Goal: Task Accomplishment & Management: Complete application form

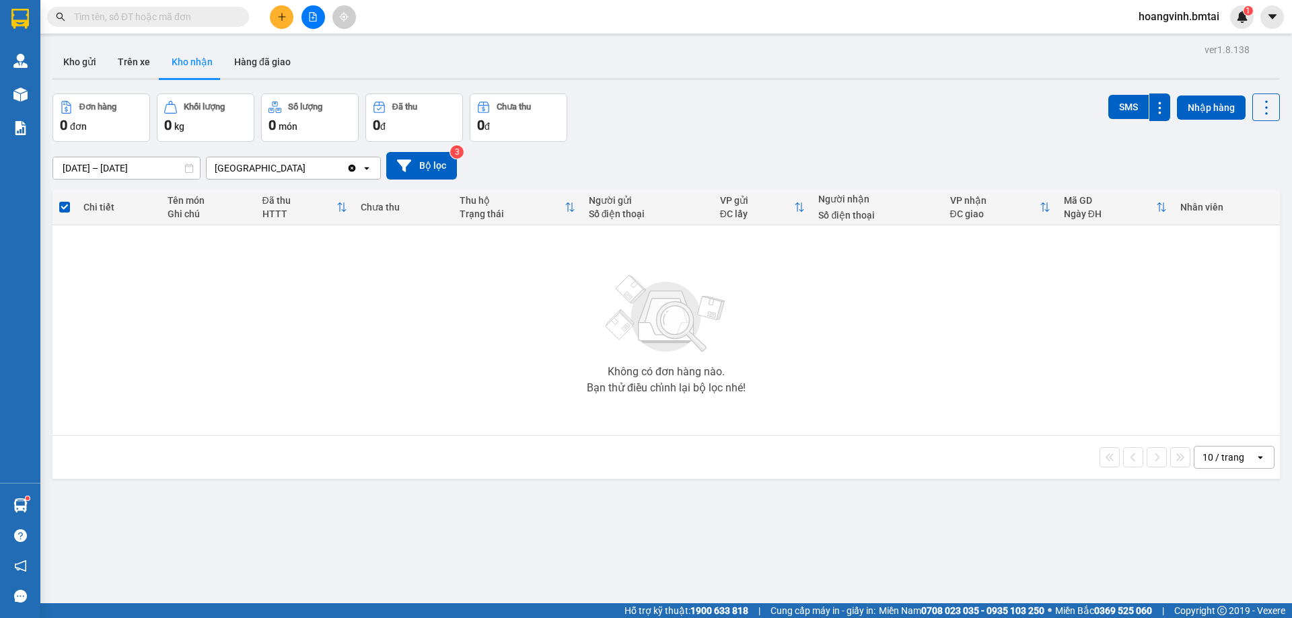
click at [291, 22] on button at bounding box center [282, 17] width 24 height 24
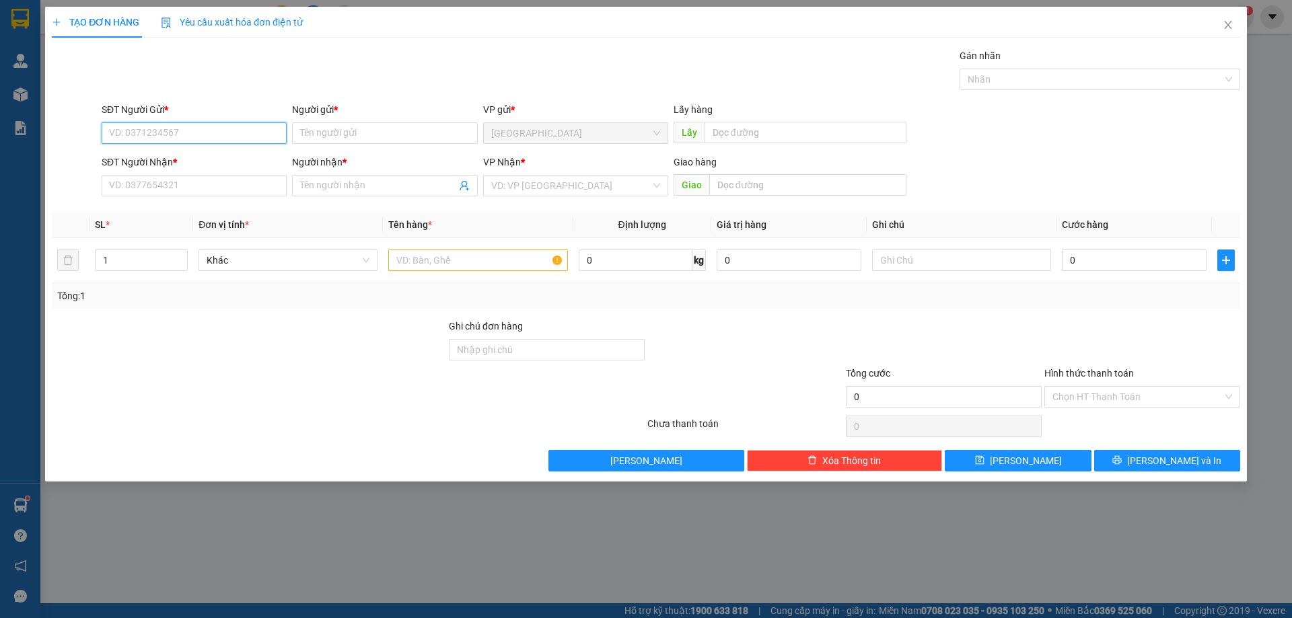
click at [227, 140] on input "SĐT Người Gửi *" at bounding box center [194, 133] width 185 height 22
type input "0983019908"
click at [380, 131] on input "Người gửi *" at bounding box center [384, 133] width 185 height 22
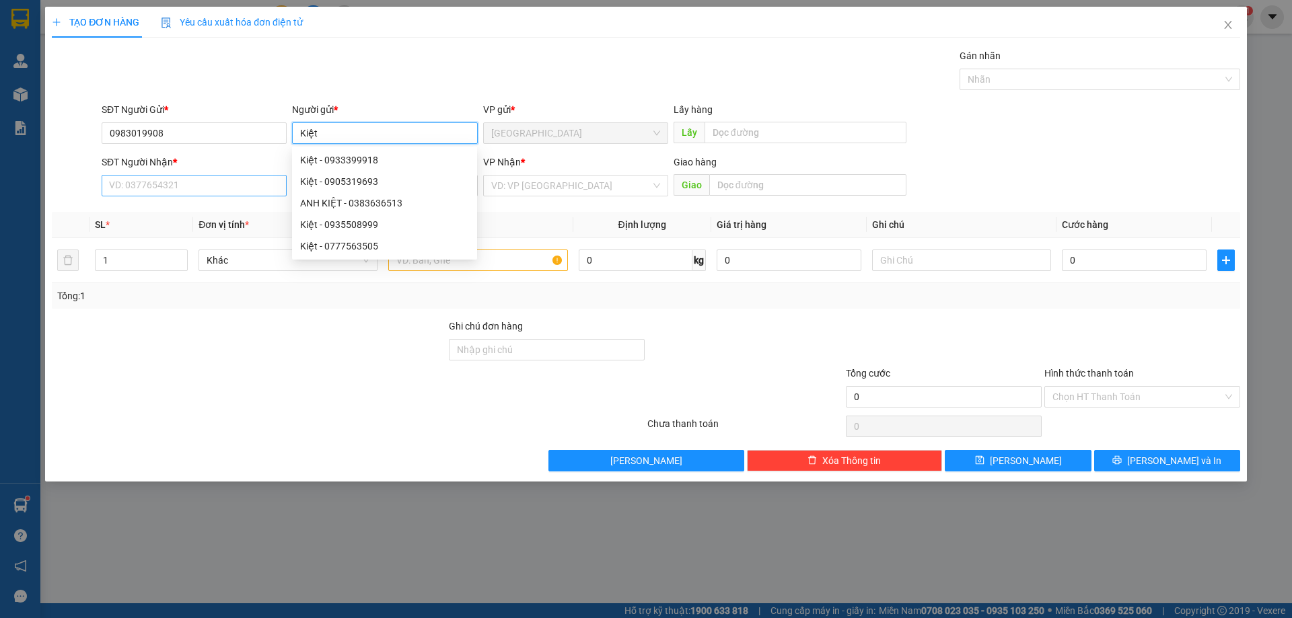
type input "Kiệt"
click at [230, 175] on div "SĐT Người Nhận *" at bounding box center [194, 165] width 185 height 20
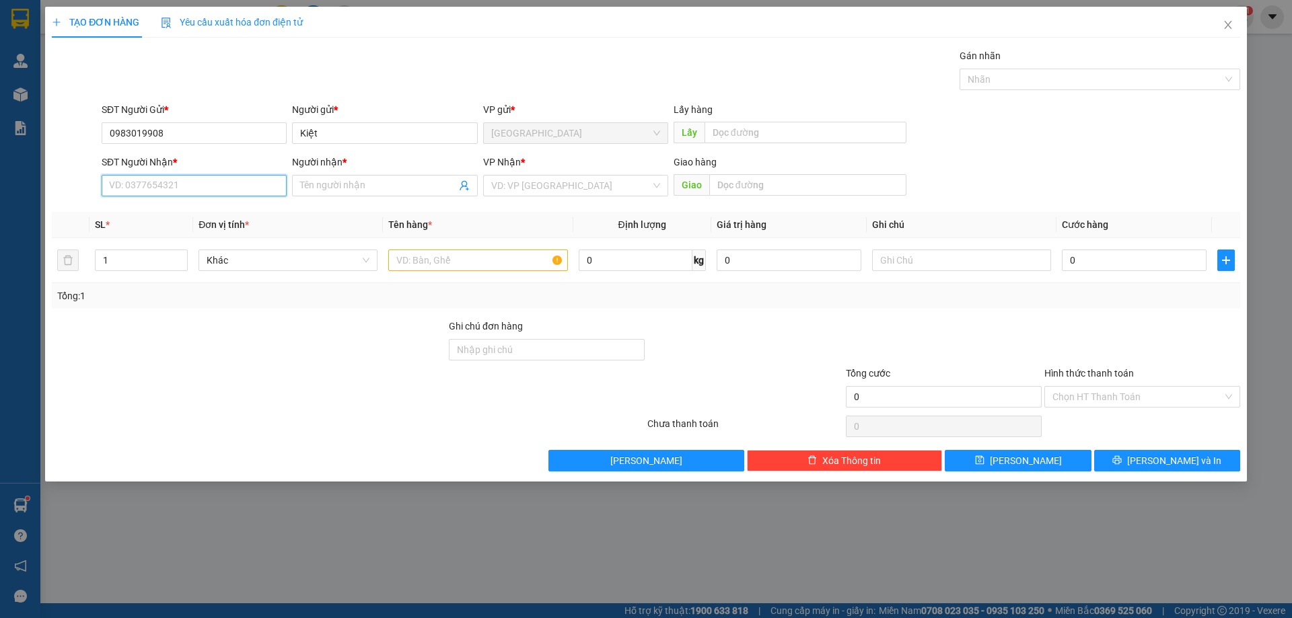
click at [244, 191] on input "SĐT Người Nhận *" at bounding box center [194, 186] width 185 height 22
type input "0935494388"
click at [402, 188] on input "Người nhận *" at bounding box center [377, 185] width 155 height 15
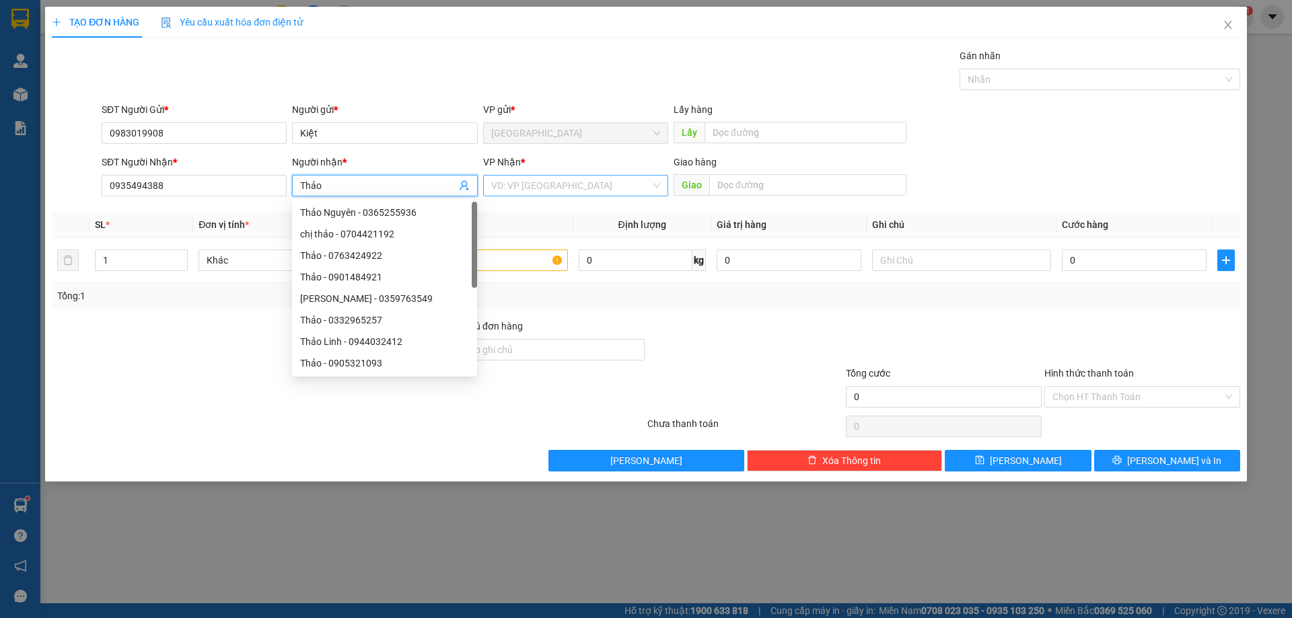
type input "Thảo"
click at [584, 186] on input "search" at bounding box center [570, 186] width 159 height 20
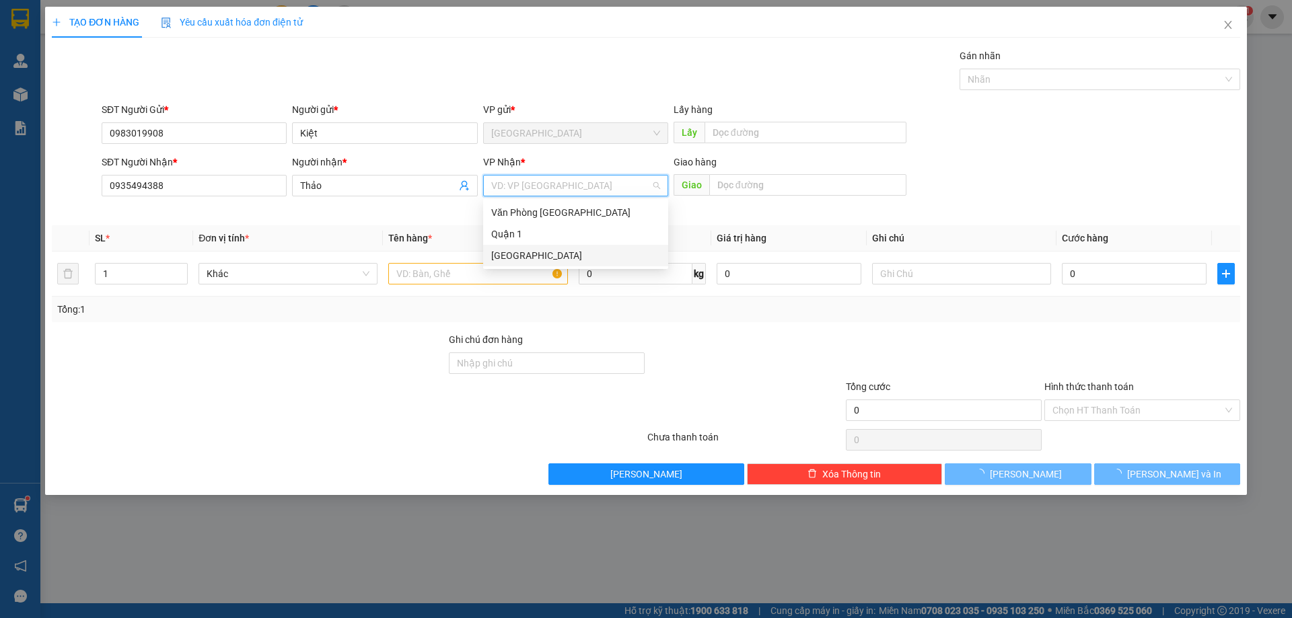
click at [551, 233] on div "Quận 1" at bounding box center [575, 234] width 169 height 15
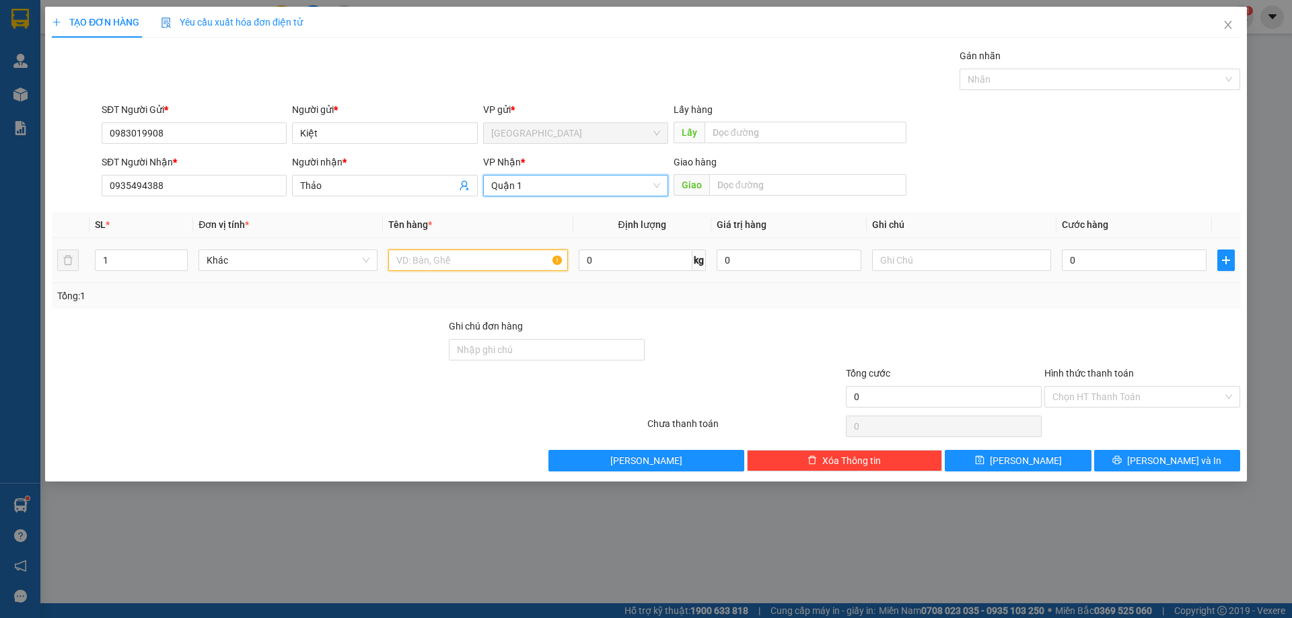
click at [437, 264] on input "text" at bounding box center [477, 261] width 179 height 22
type input "Bình Nước"
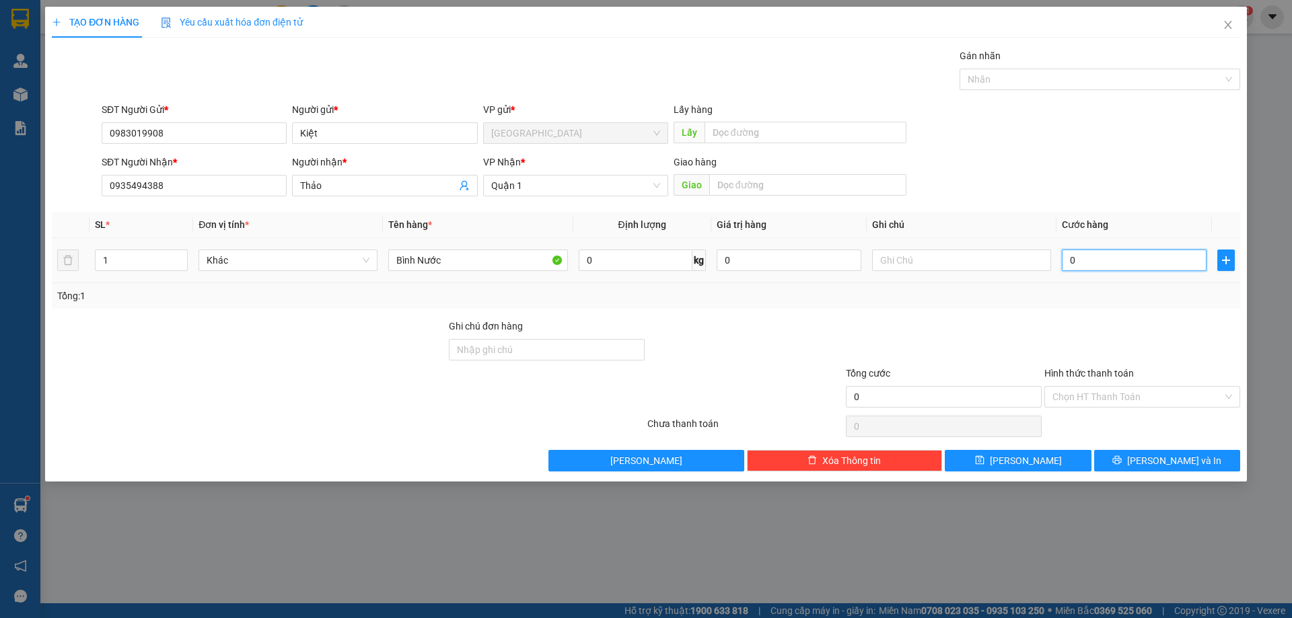
click at [1100, 265] on input "0" at bounding box center [1134, 261] width 145 height 22
type input "003"
type input "3"
type input "0.030"
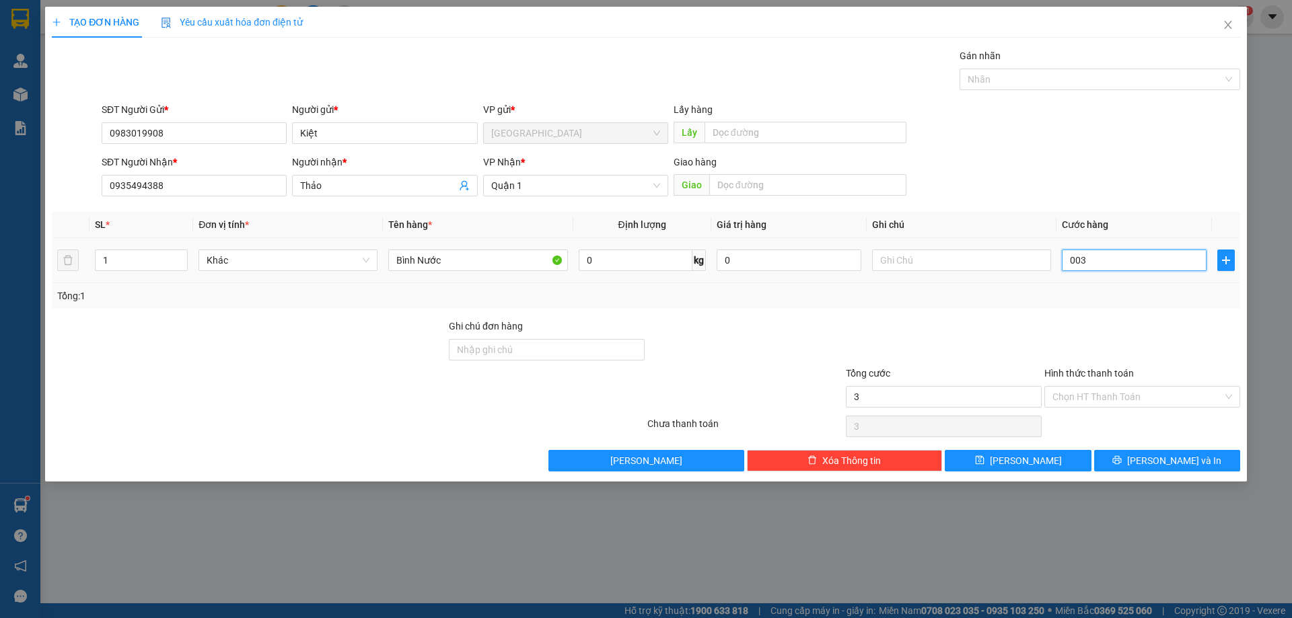
type input "30"
click at [1065, 347] on div at bounding box center [1142, 342] width 199 height 47
type input "30.000"
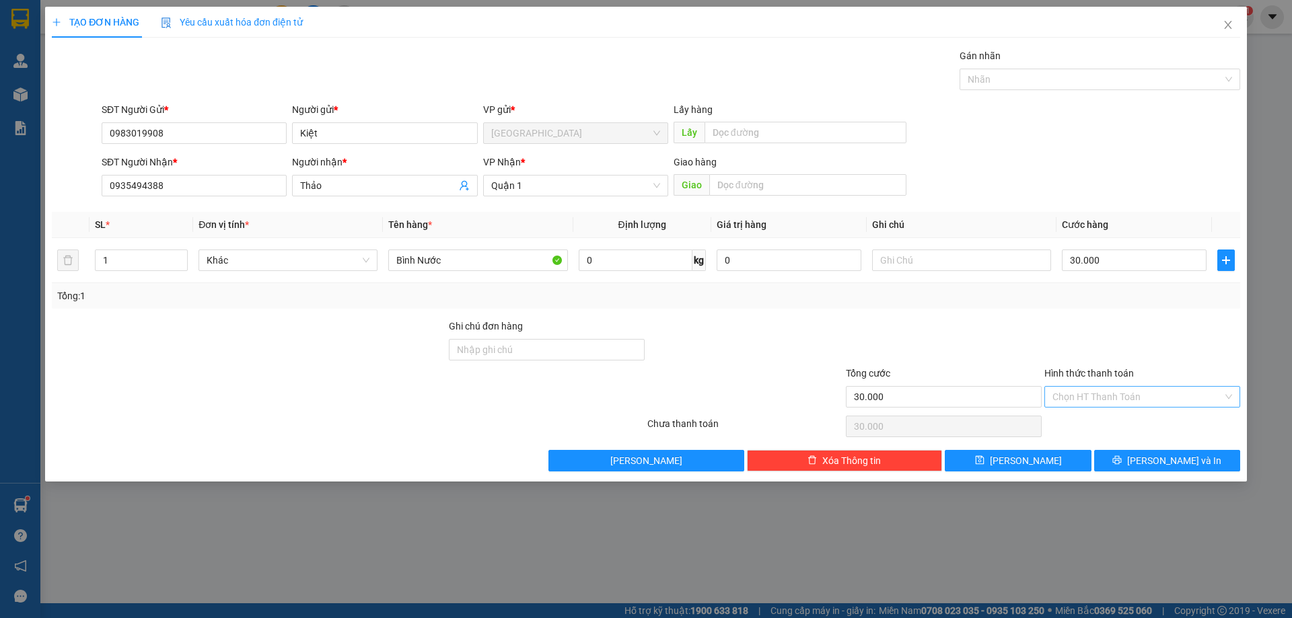
click at [1091, 395] on input "Hình thức thanh toán" at bounding box center [1137, 397] width 170 height 20
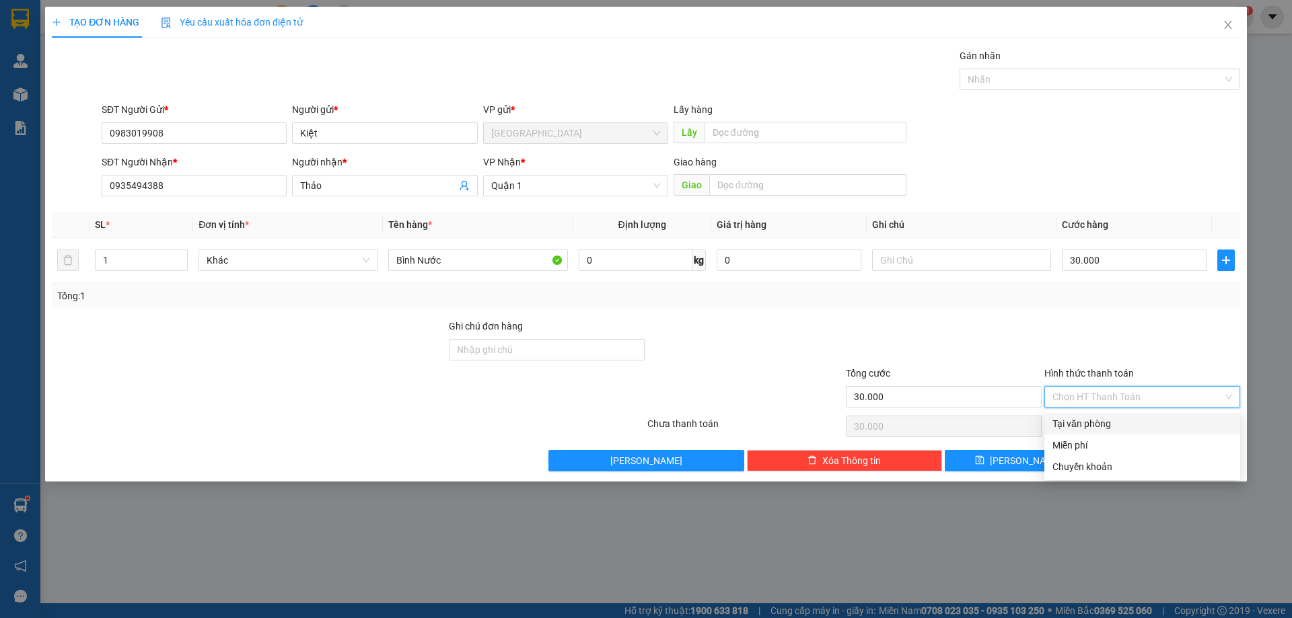
click at [1104, 427] on div "Tại văn phòng" at bounding box center [1142, 424] width 180 height 15
type input "0"
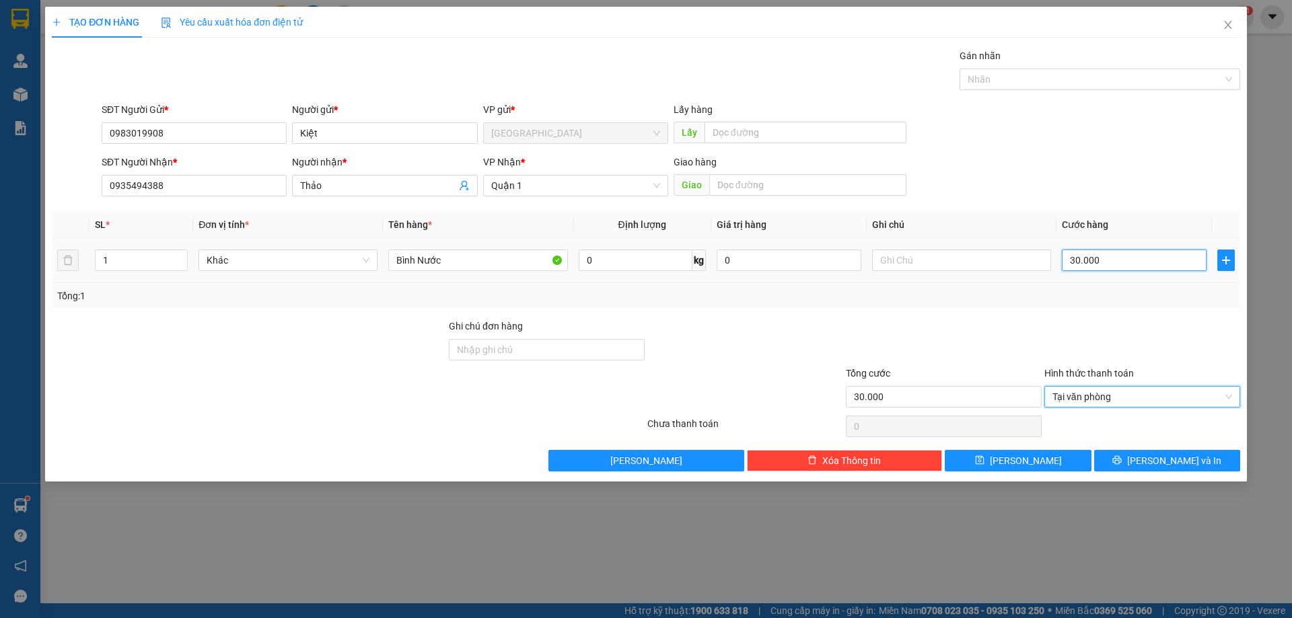
click at [1104, 262] on input "30.000" at bounding box center [1134, 261] width 145 height 22
type input "0"
type input "004"
type input "4"
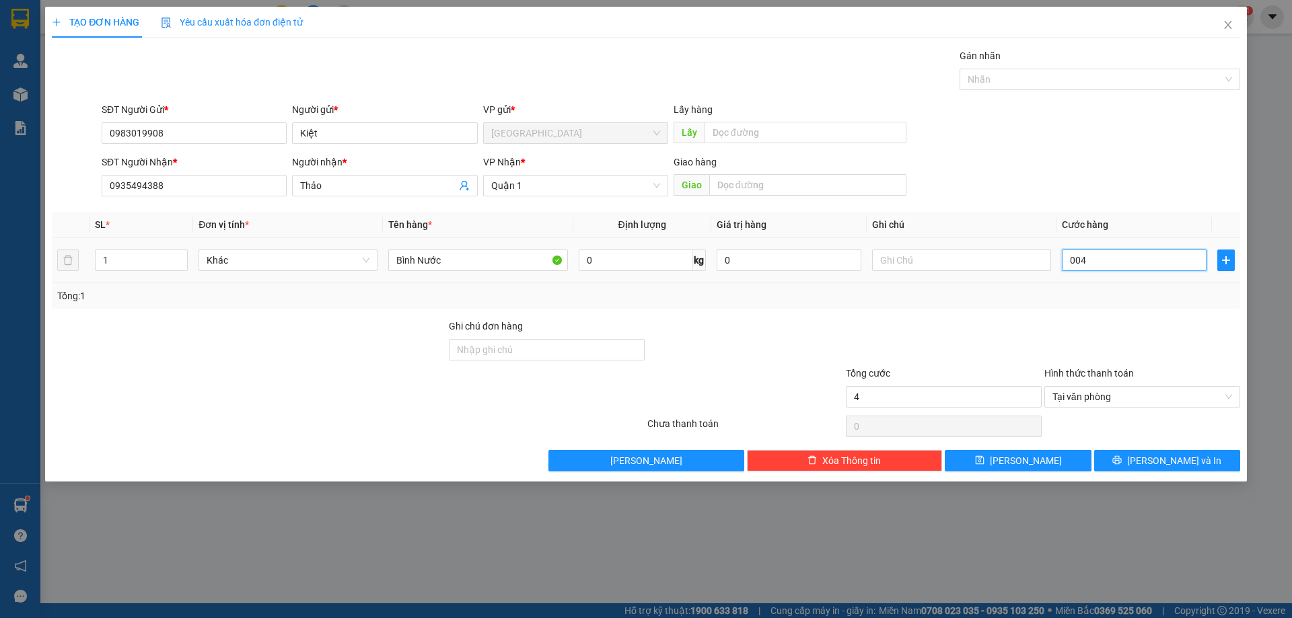
type input "0.040"
type input "40"
type input "40.000"
click at [1137, 189] on div "SĐT Người Nhận * 0935494388 Người nhận * Thảo VP Nhận * Quận 1 Giao hàng Giao" at bounding box center [671, 178] width 1144 height 47
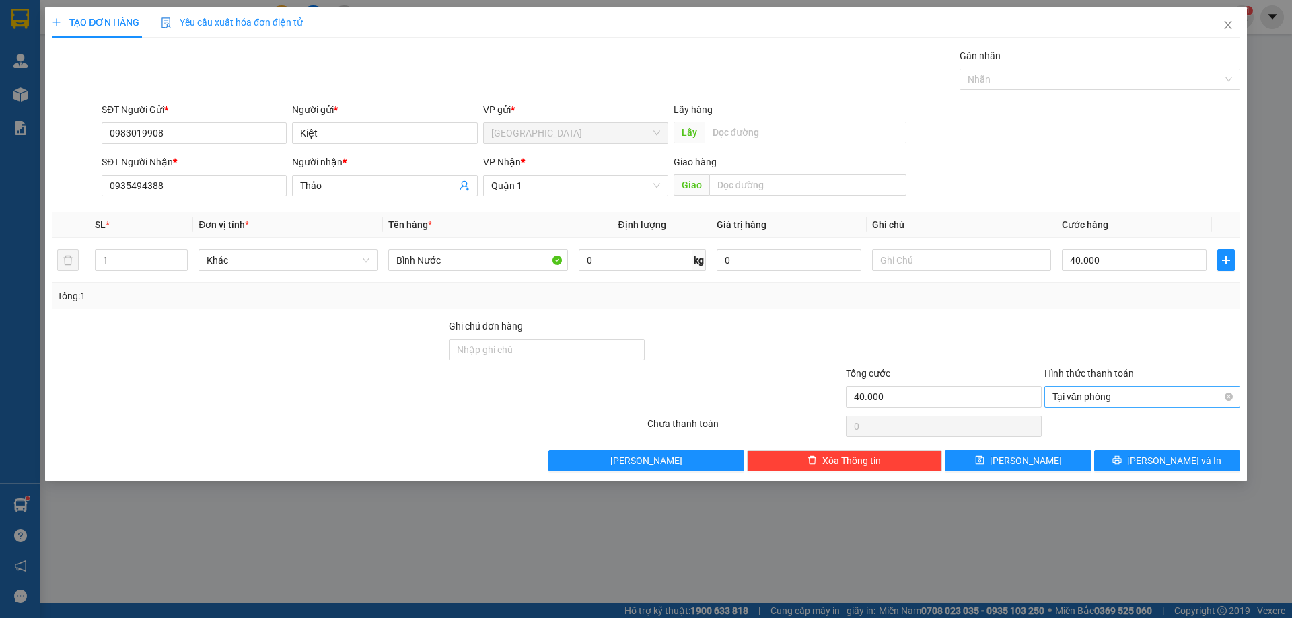
click at [1139, 406] on span "Tại văn phòng" at bounding box center [1142, 397] width 180 height 20
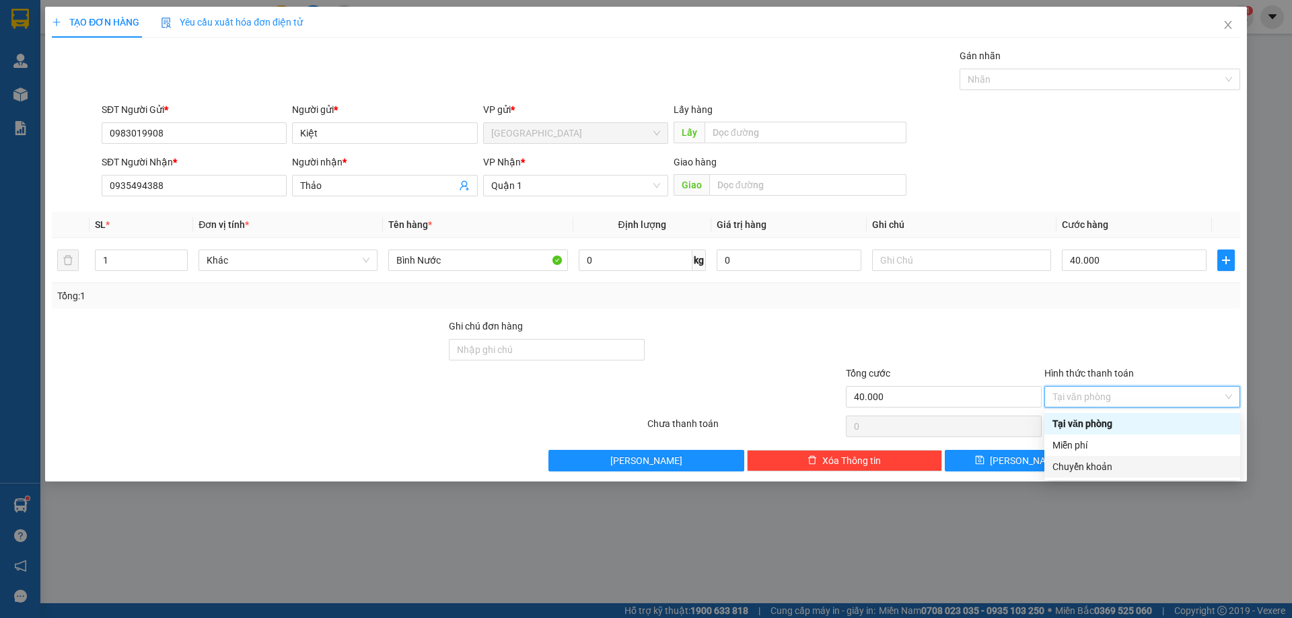
click at [1114, 466] on div "Chuyển khoản" at bounding box center [1142, 467] width 180 height 15
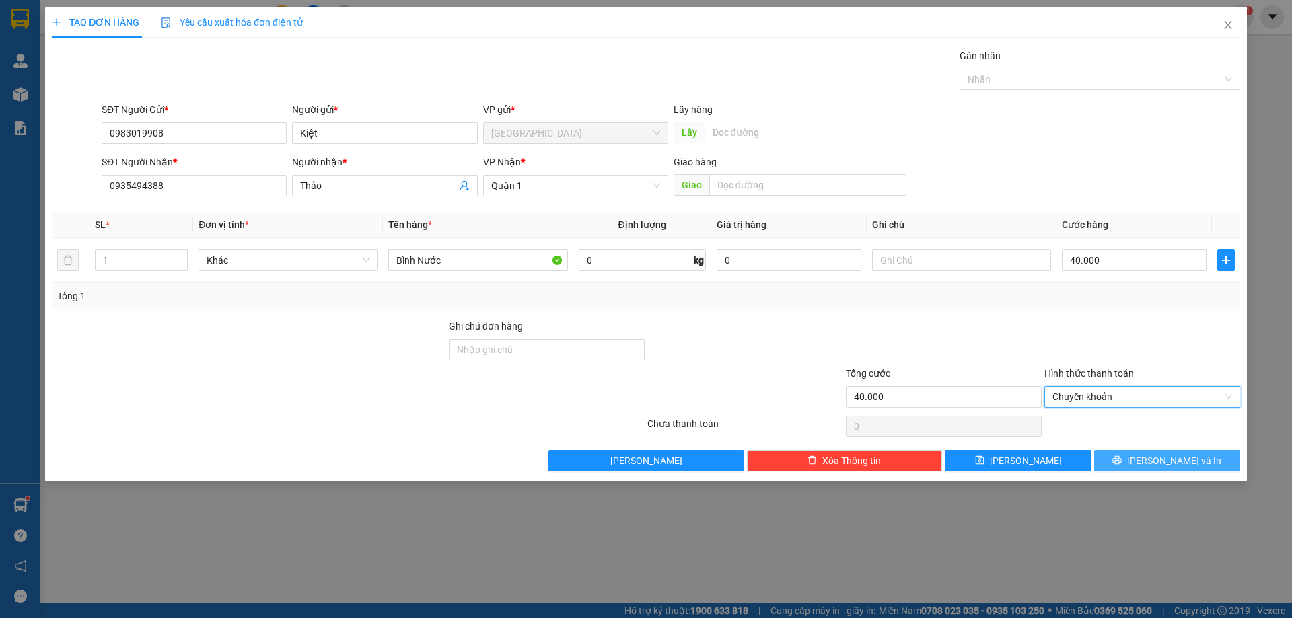
click at [1122, 457] on icon "printer" at bounding box center [1116, 460] width 9 height 9
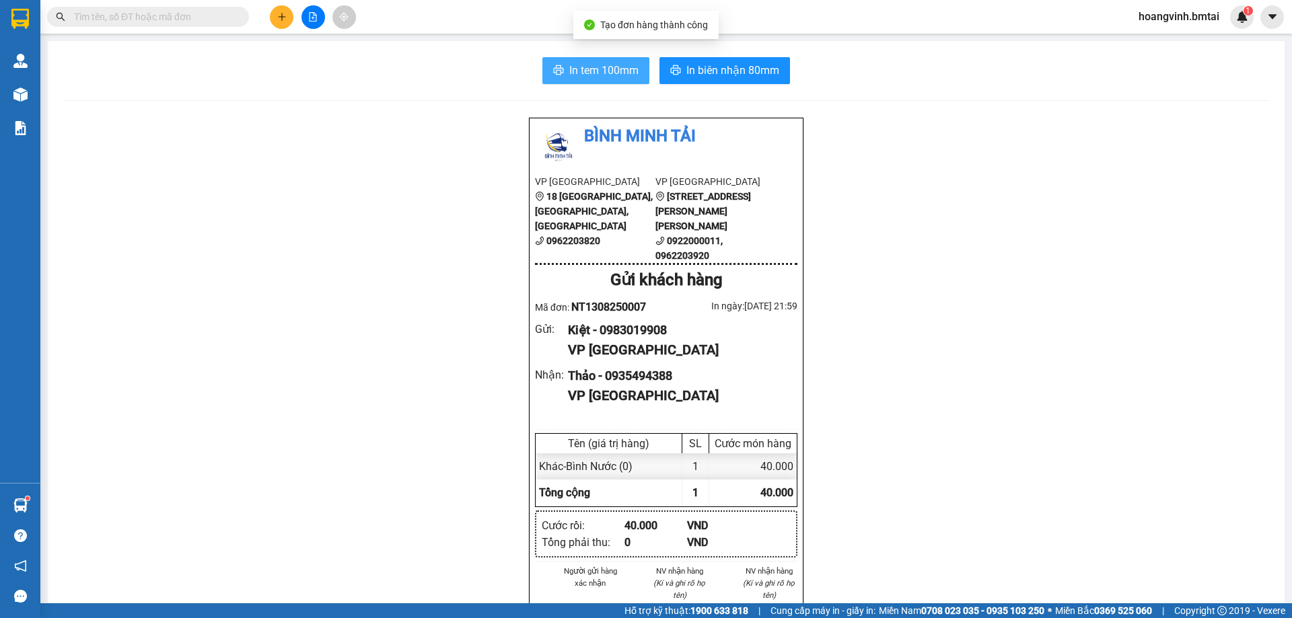
click at [602, 67] on span "In tem 100mm" at bounding box center [603, 70] width 69 height 17
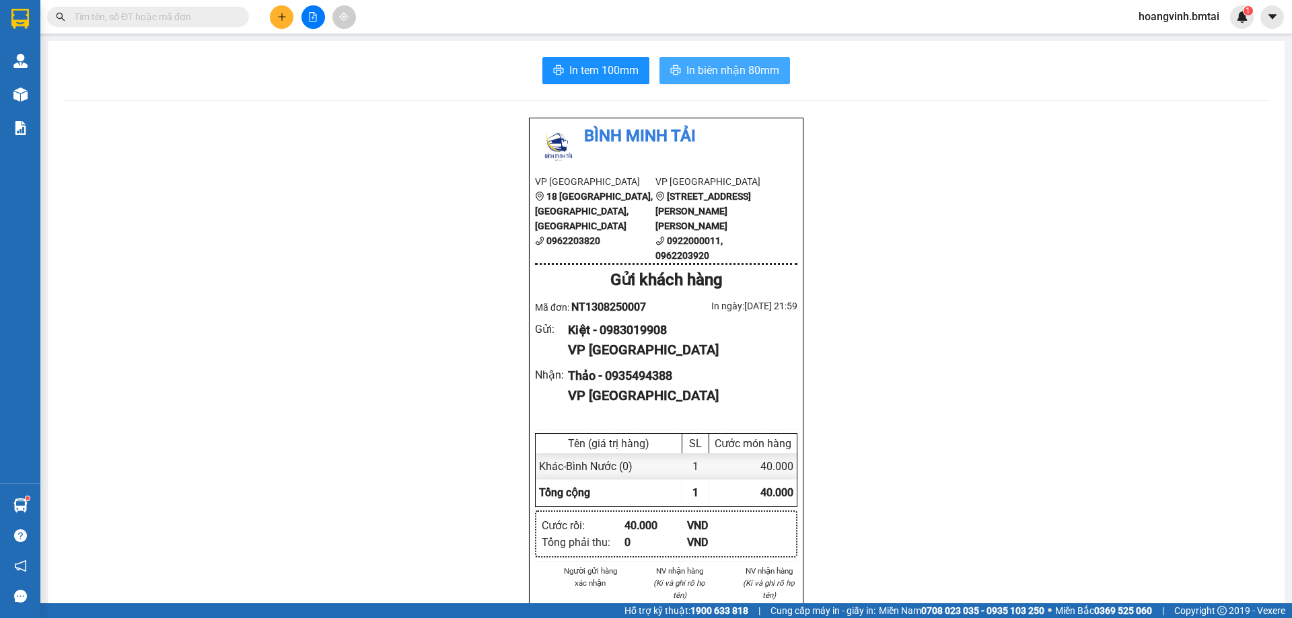
click at [723, 75] on span "In biên nhận 80mm" at bounding box center [732, 70] width 93 height 17
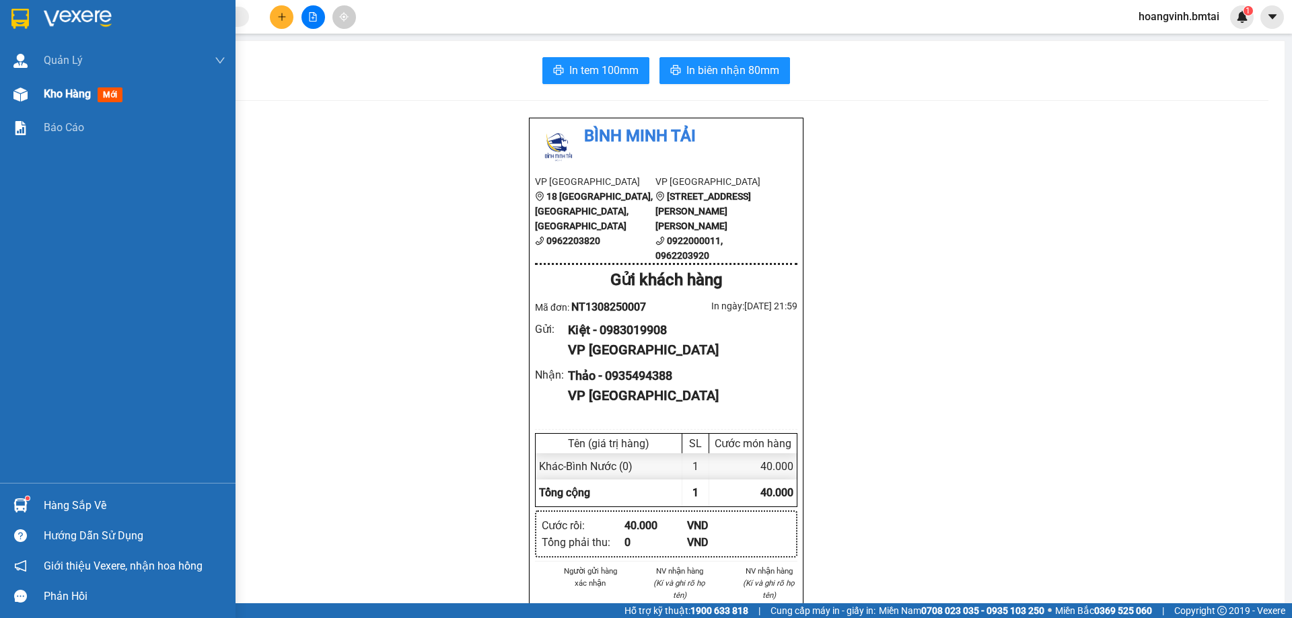
click at [37, 94] on div "Kho hàng mới" at bounding box center [118, 94] width 236 height 34
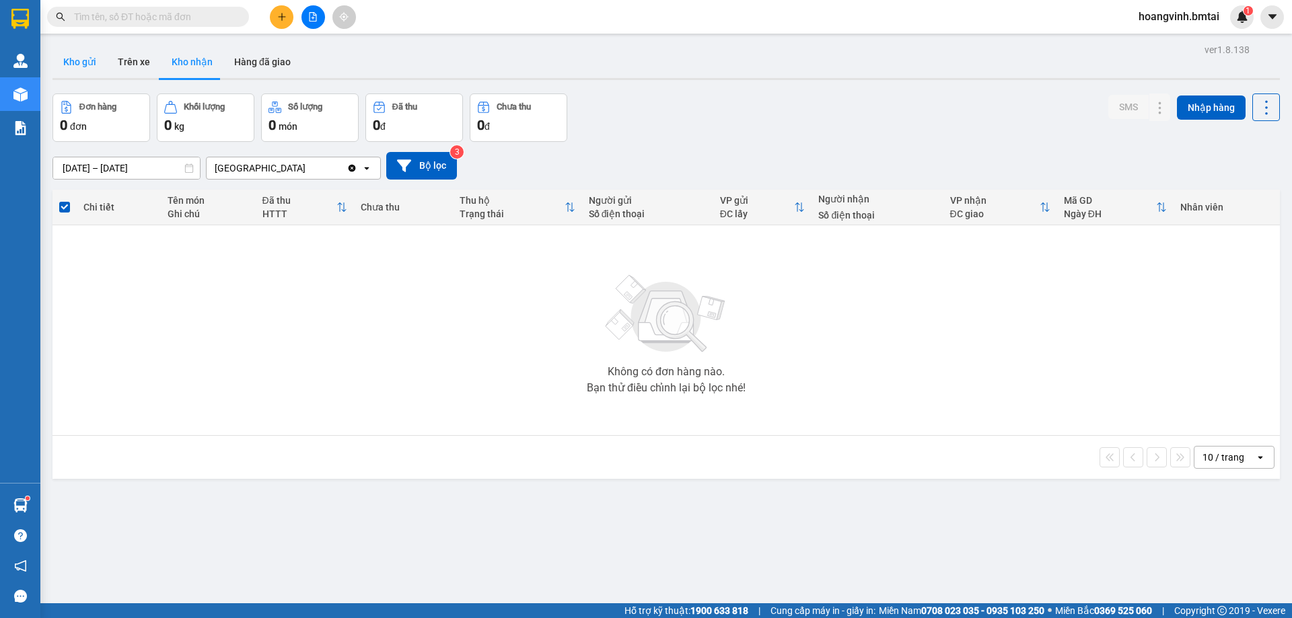
click at [69, 75] on button "Kho gửi" at bounding box center [79, 62] width 55 height 32
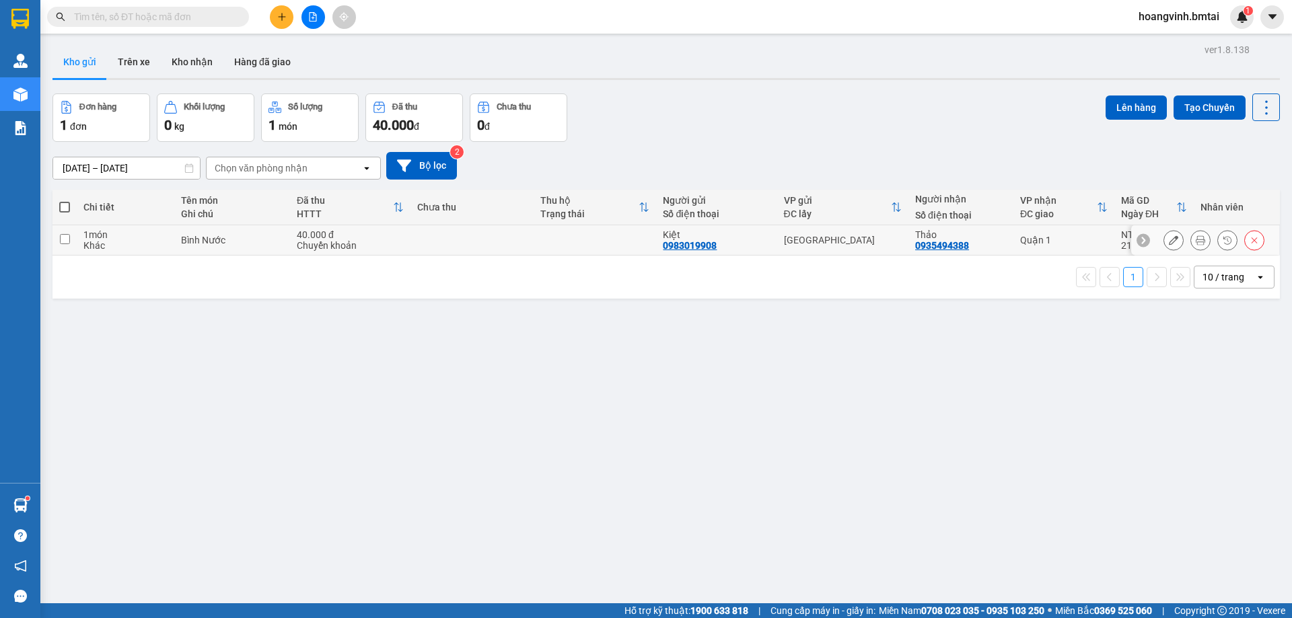
click at [69, 237] on input "checkbox" at bounding box center [65, 239] width 10 height 10
checkbox input "true"
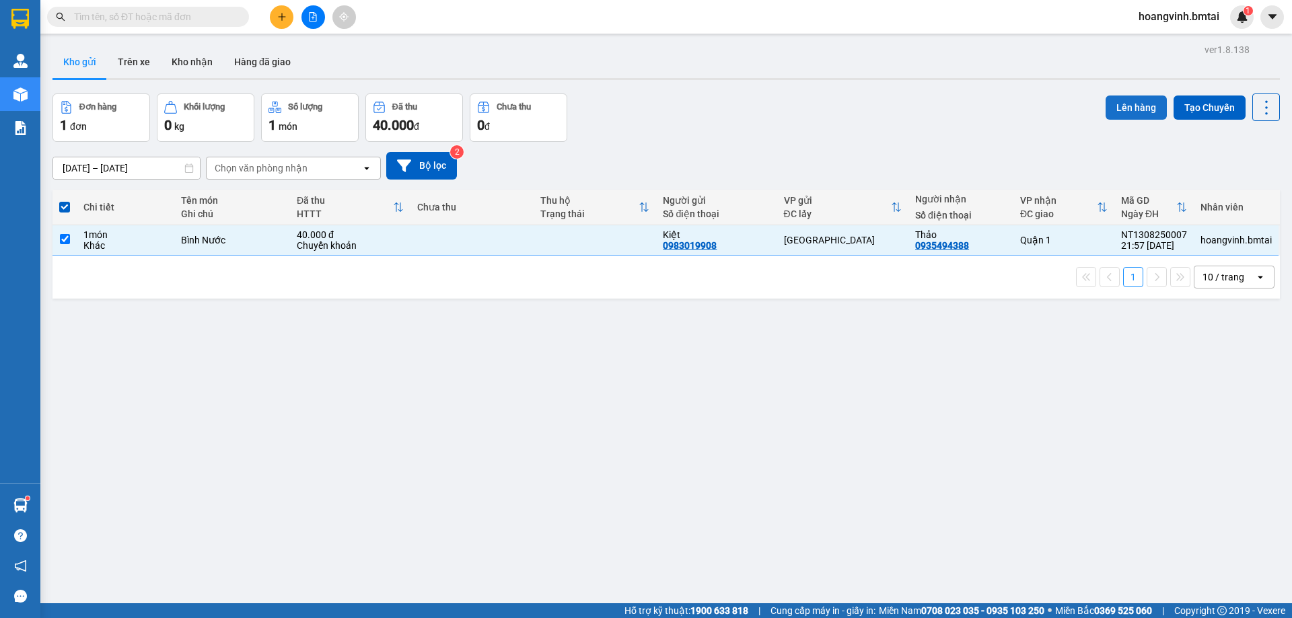
click at [1117, 99] on button "Lên hàng" at bounding box center [1136, 108] width 61 height 24
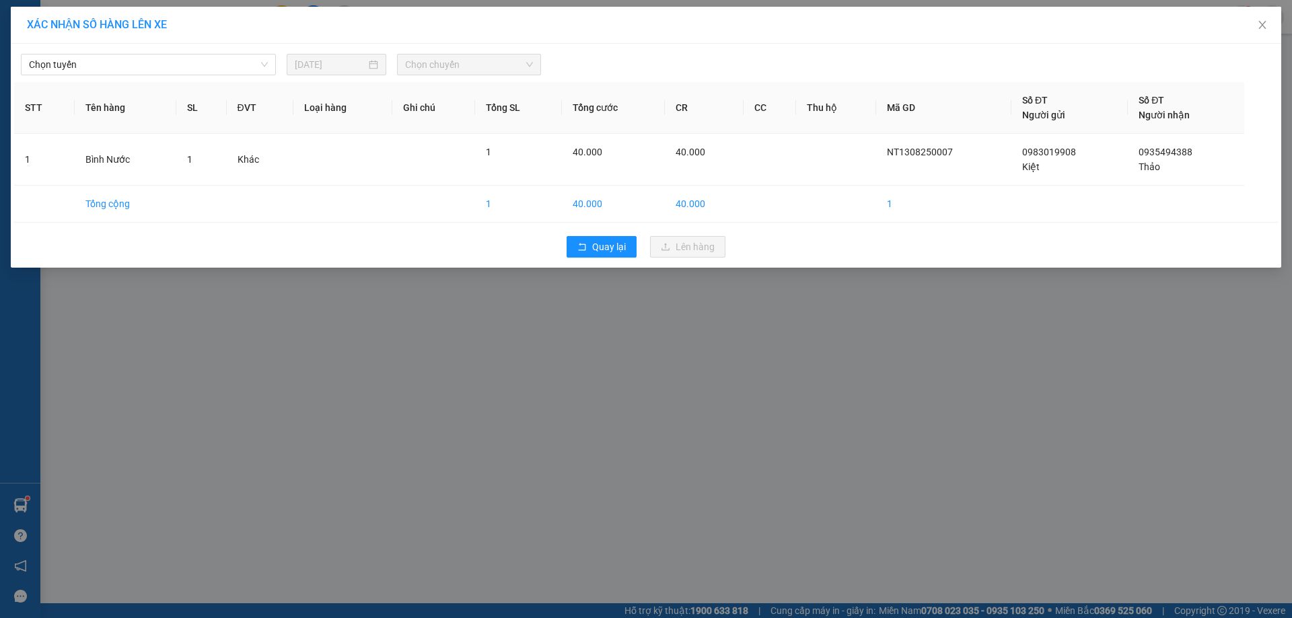
click at [238, 79] on div "Chọn tuyến [DATE] Chọn chuyến STT Tên hàng SL ĐVT Loại hàng Ghi chú Tổng SL Tổn…" at bounding box center [646, 156] width 1270 height 224
click at [234, 67] on span "Chọn tuyến" at bounding box center [148, 65] width 239 height 20
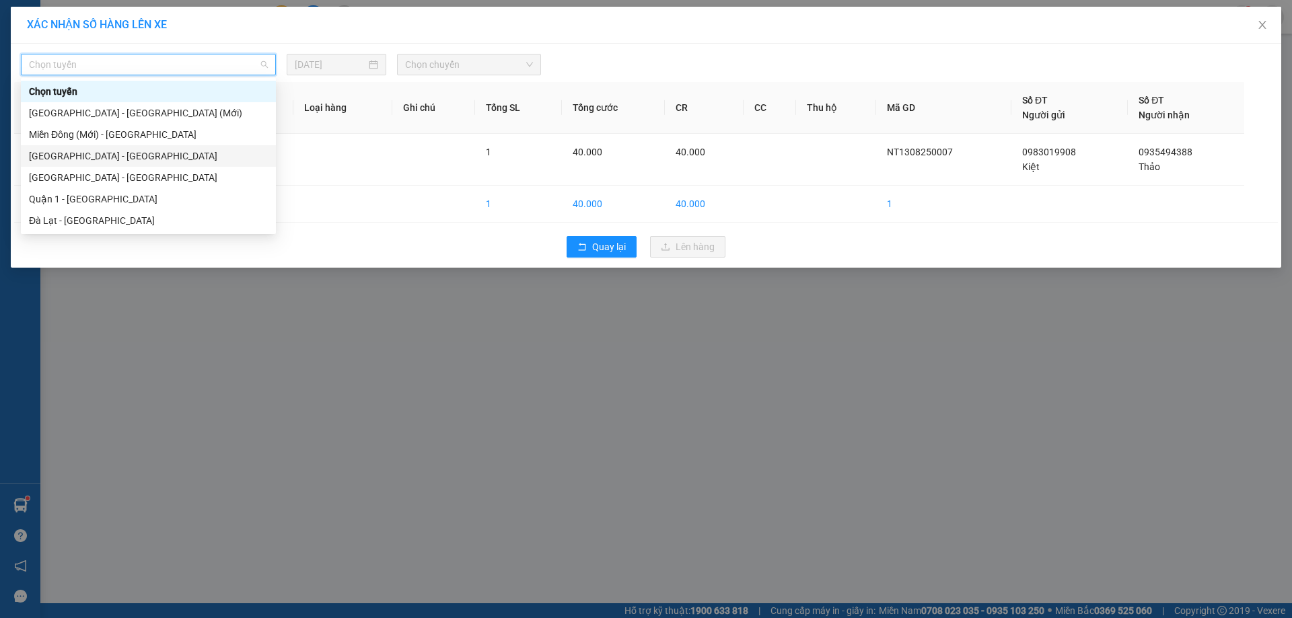
click at [83, 178] on div "[GEOGRAPHIC_DATA] - [GEOGRAPHIC_DATA]" at bounding box center [148, 177] width 239 height 15
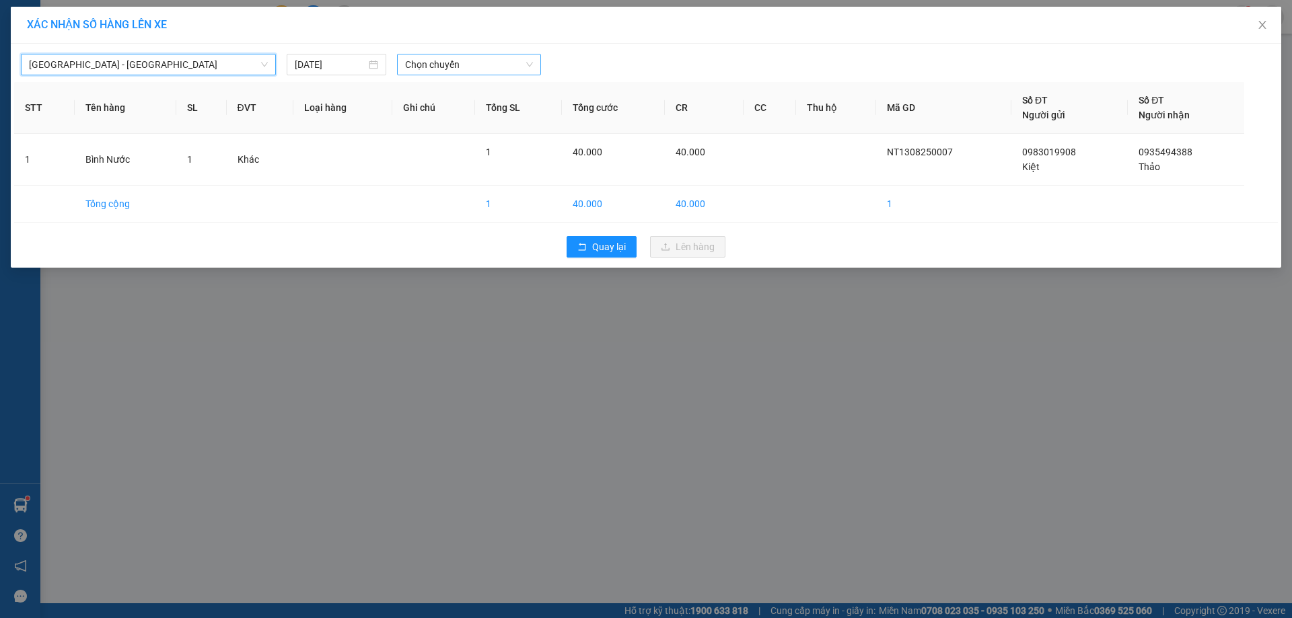
click at [474, 67] on span "Chọn chuyến" at bounding box center [469, 65] width 128 height 20
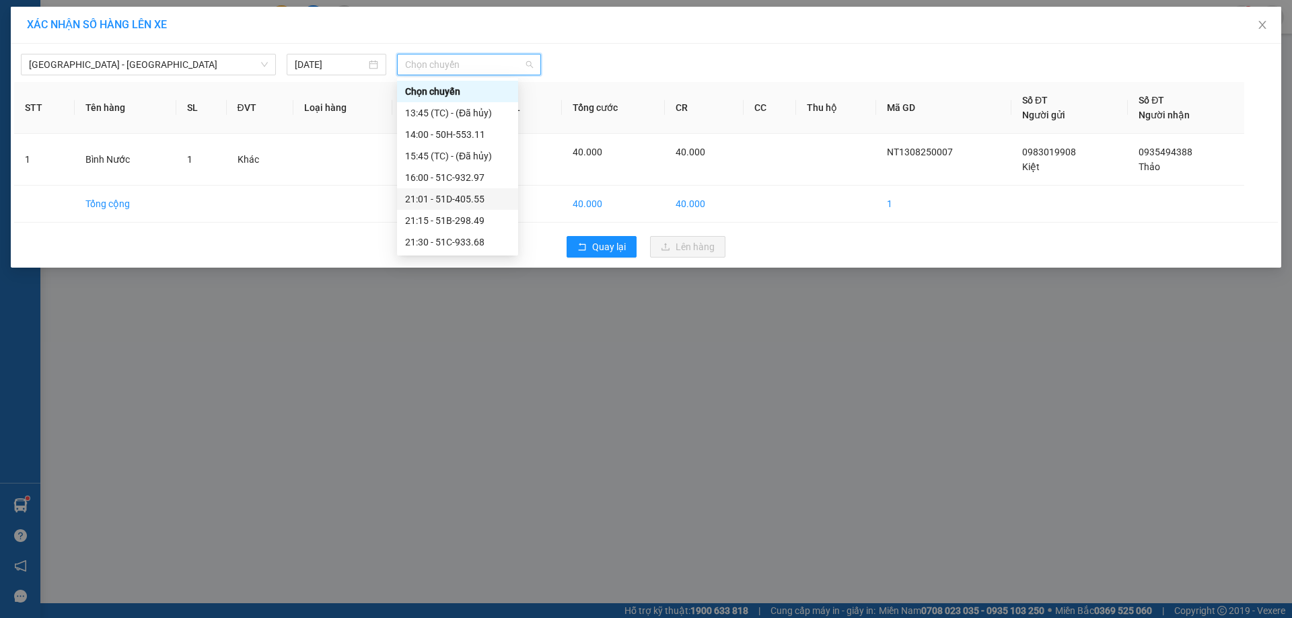
click at [474, 201] on div "21:01 - 51D-405.55" at bounding box center [457, 199] width 105 height 15
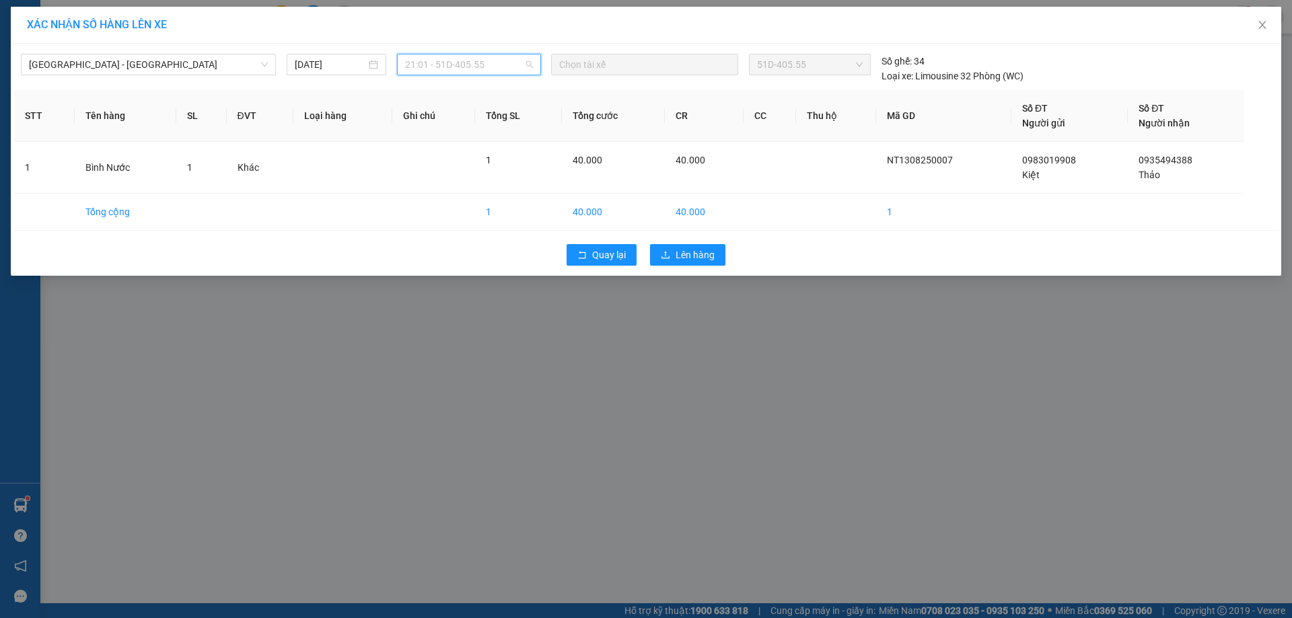
click at [505, 74] on span "21:01 - 51D-405.55" at bounding box center [469, 65] width 128 height 20
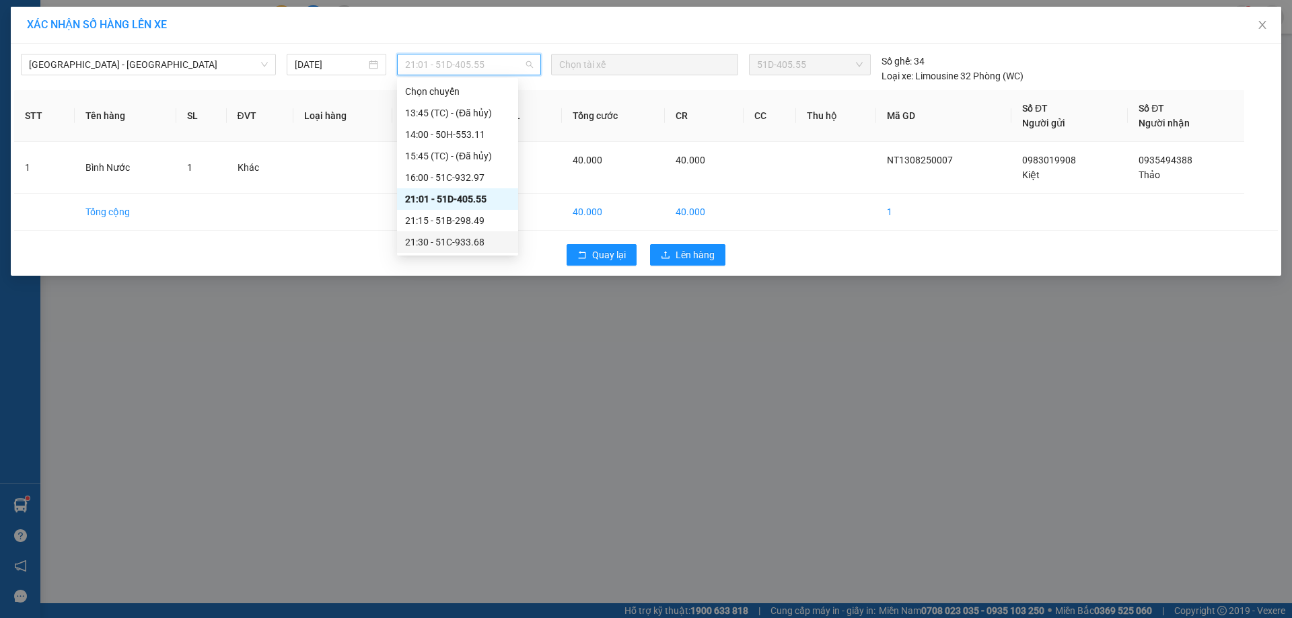
scroll to position [43, 0]
click at [476, 222] on div "22:00 - 51C-562.33" at bounding box center [457, 220] width 105 height 15
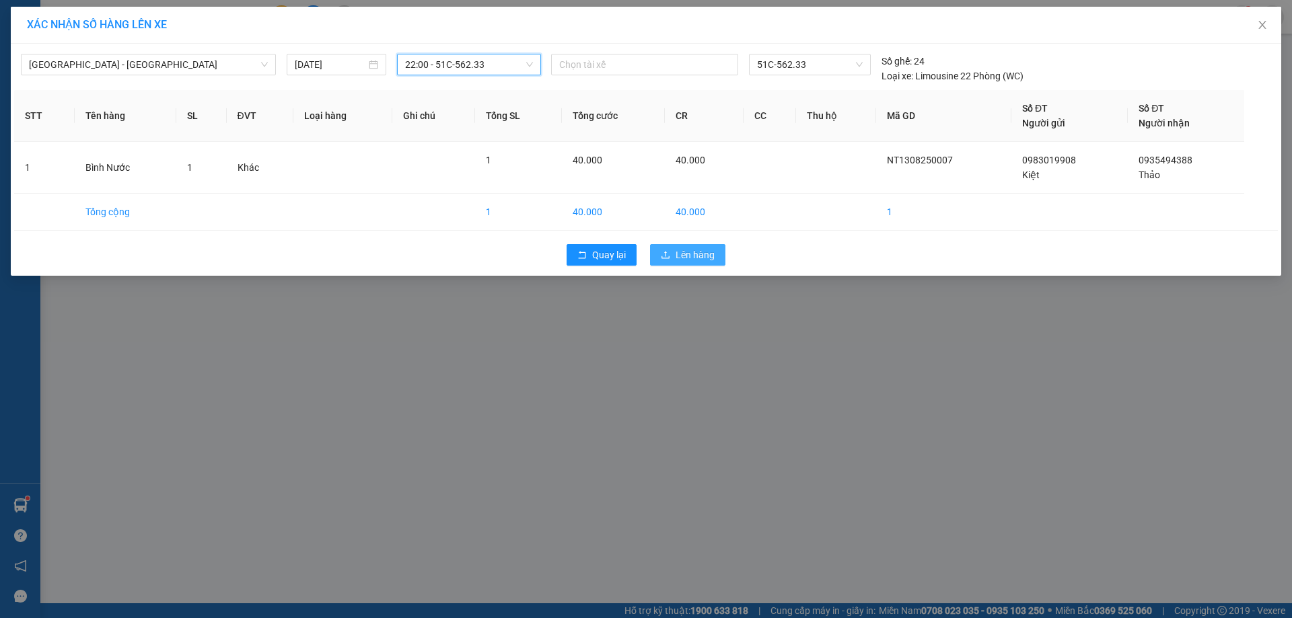
click at [691, 255] on span "Lên hàng" at bounding box center [695, 255] width 39 height 15
